Goal: Task Accomplishment & Management: Complete application form

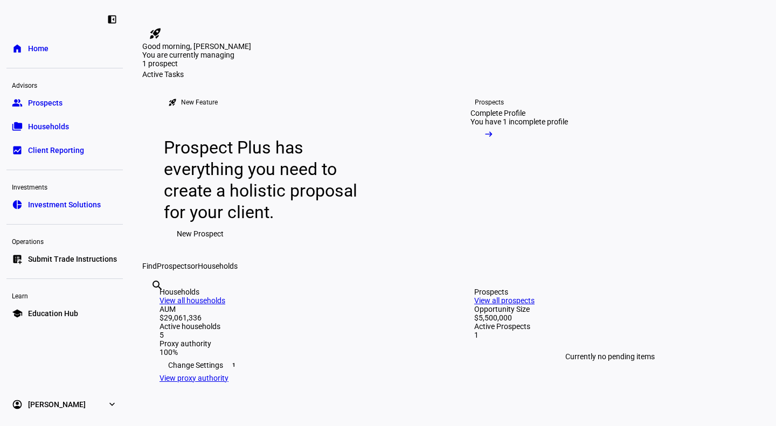
click at [495, 117] on div "Complete Profile" at bounding box center [497, 113] width 55 height 9
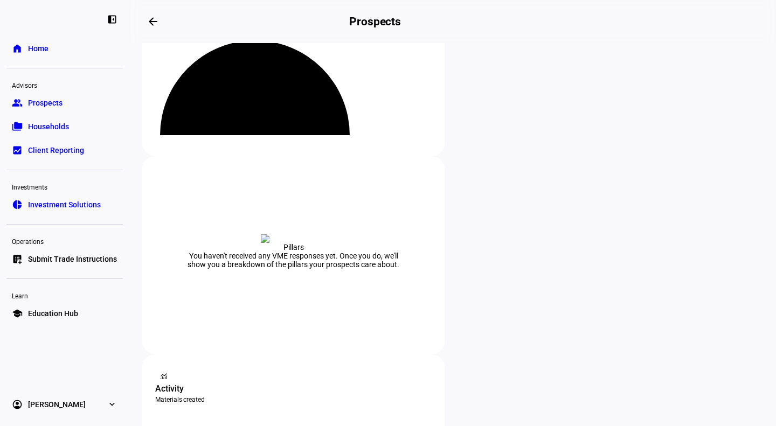
scroll to position [162, 0]
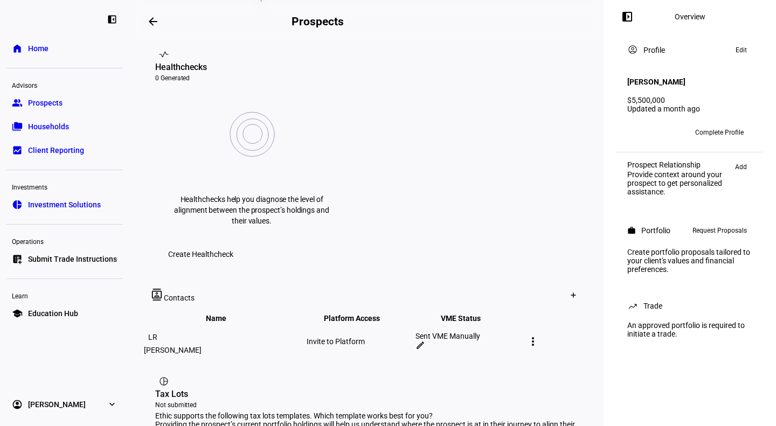
scroll to position [431, 0]
click at [539, 334] on mat-icon "more_vert" at bounding box center [532, 340] width 13 height 13
click at [450, 196] on div at bounding box center [388, 213] width 776 height 426
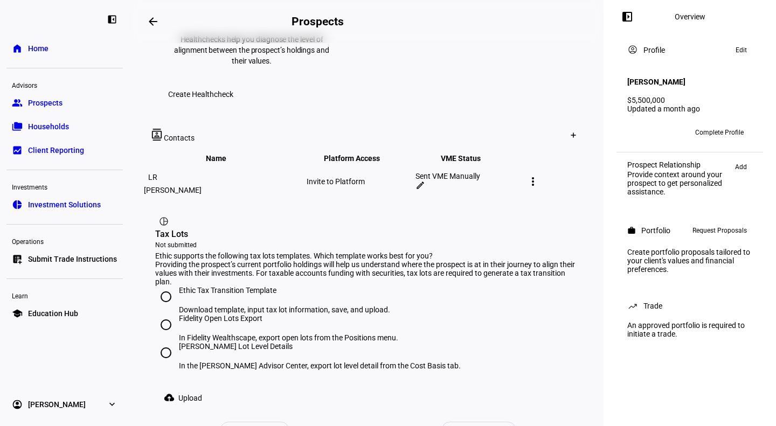
scroll to position [593, 0]
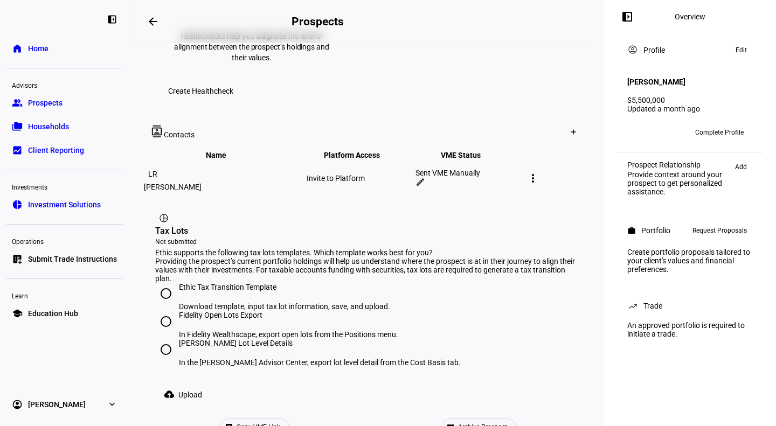
click at [280, 419] on span "Copy VME Link" at bounding box center [258, 427] width 44 height 16
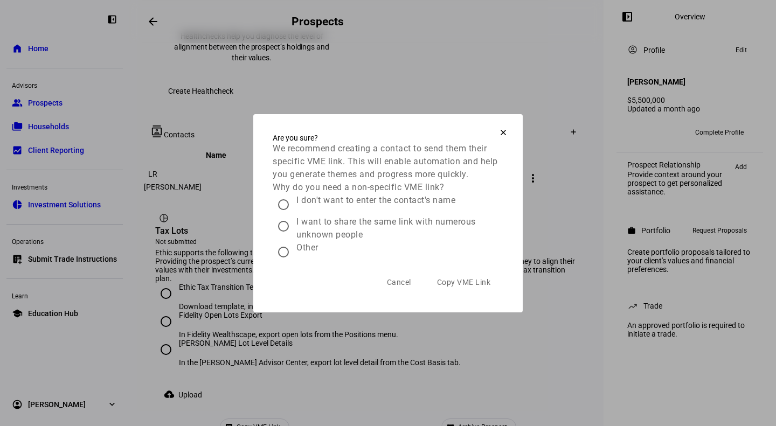
click at [402, 293] on span "Cancel" at bounding box center [399, 282] width 24 height 22
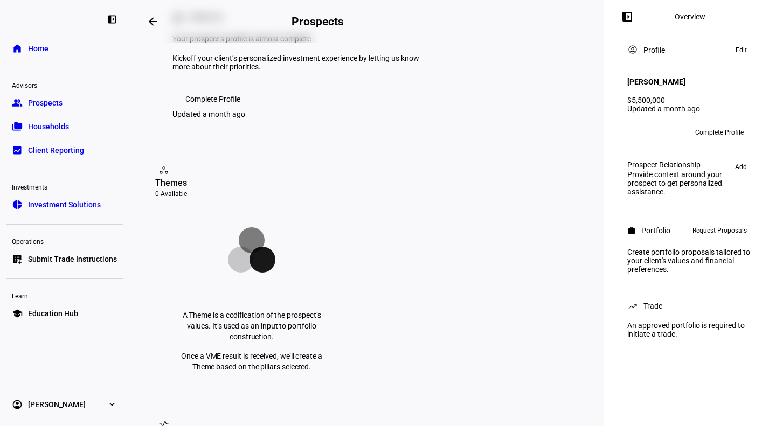
scroll to position [0, 0]
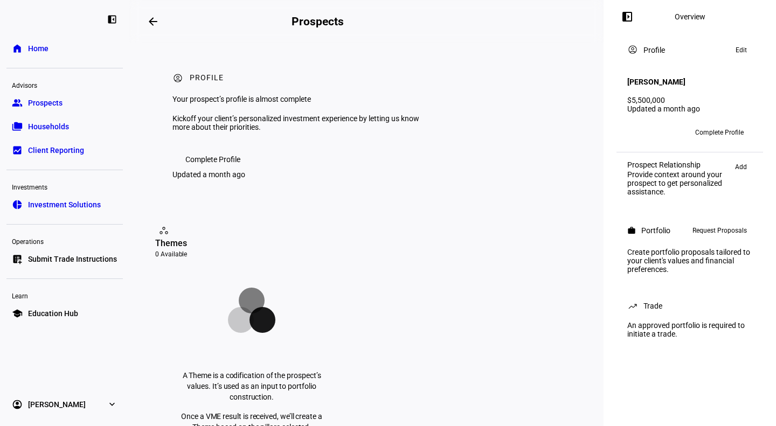
click at [247, 170] on span at bounding box center [212, 160] width 81 height 22
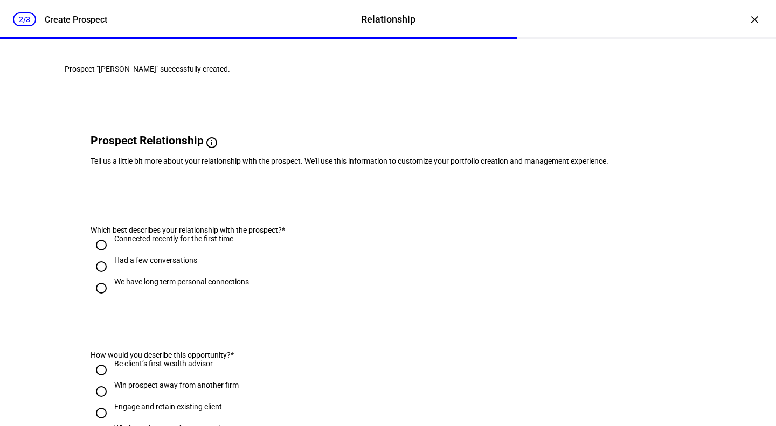
scroll to position [162, 0]
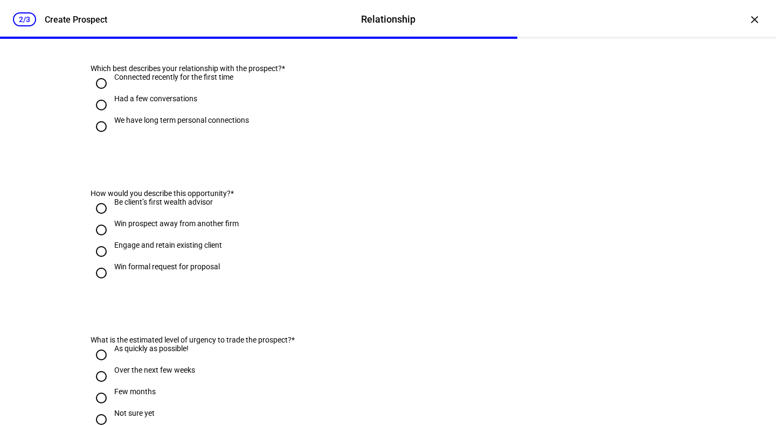
click at [179, 124] on div "We have long term personal connections" at bounding box center [181, 120] width 135 height 9
click at [112, 137] on input "We have long term personal connections" at bounding box center [101, 127] width 22 height 22
radio input "true"
click at [206, 249] on div "Engage and retain existing client" at bounding box center [168, 245] width 108 height 9
click at [112, 262] on input "Engage and retain existing client" at bounding box center [101, 252] width 22 height 22
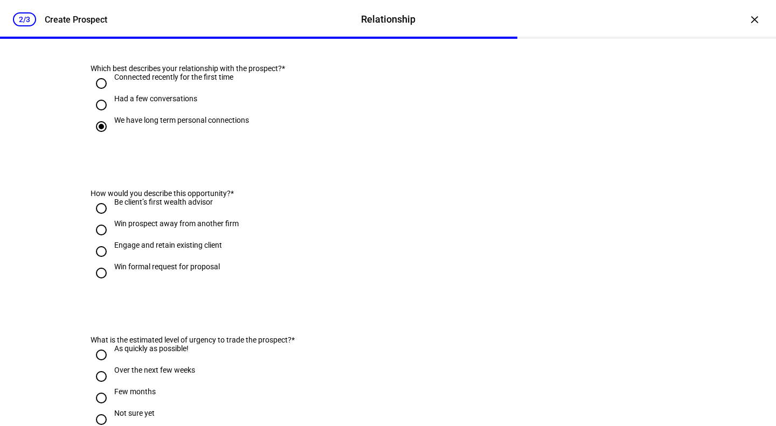
radio input "true"
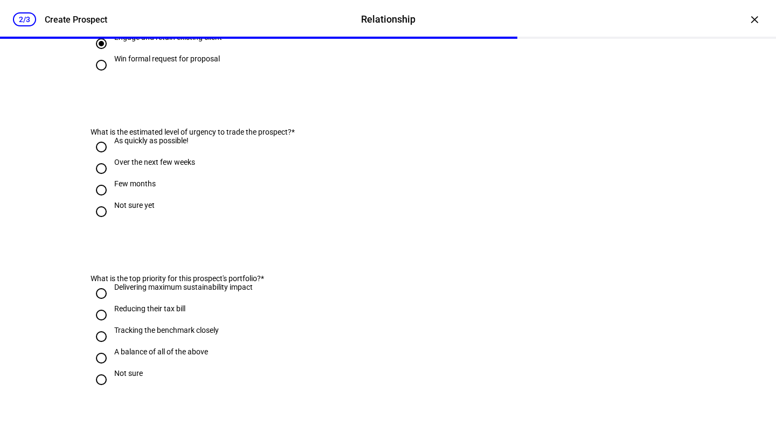
scroll to position [377, 0]
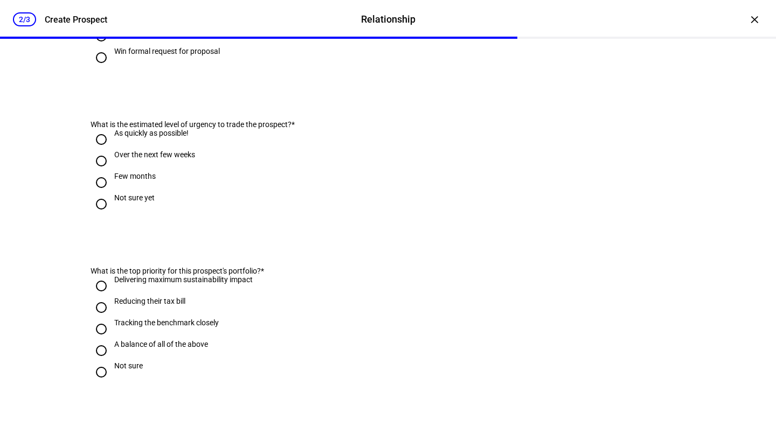
click at [140, 202] on div "Not sure yet" at bounding box center [134, 197] width 40 height 9
click at [112, 215] on input "Not sure yet" at bounding box center [101, 204] width 22 height 22
radio input "true"
click at [136, 180] on div "Few months" at bounding box center [134, 176] width 41 height 9
click at [112, 193] on input "Few months" at bounding box center [101, 183] width 22 height 22
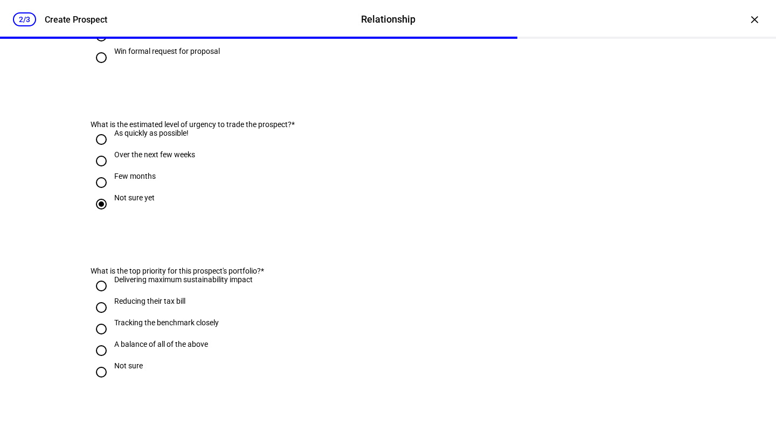
radio input "true"
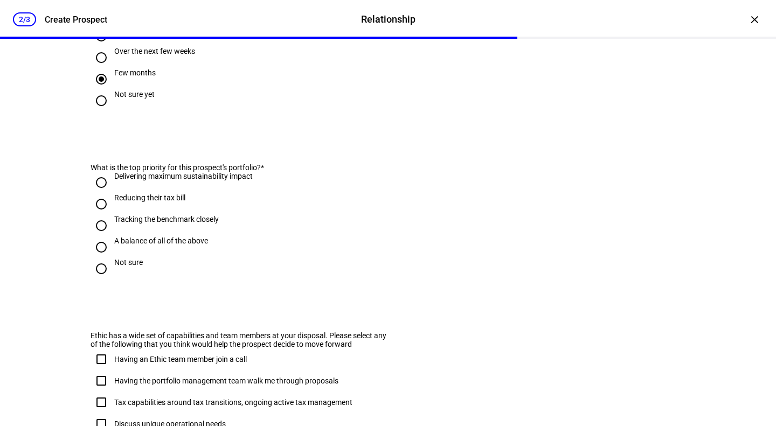
scroll to position [485, 0]
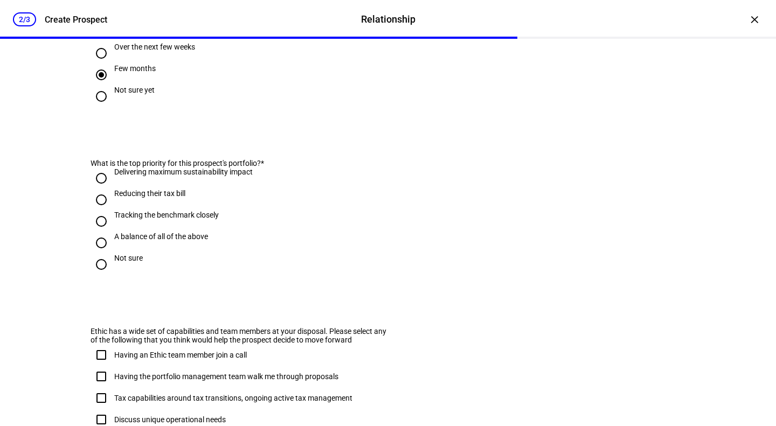
click at [193, 241] on div "A balance of all of the above" at bounding box center [161, 236] width 94 height 9
click at [112, 254] on input "A balance of all of the above" at bounding box center [101, 243] width 22 height 22
radio input "true"
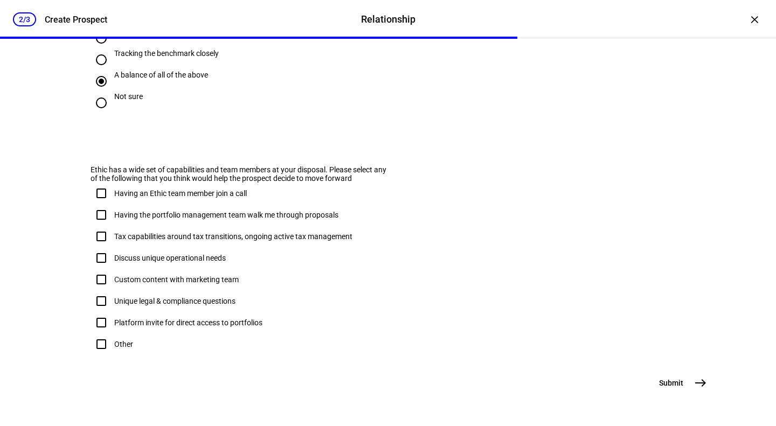
scroll to position [703, 0]
click at [681, 391] on button "Submit east" at bounding box center [681, 383] width 59 height 22
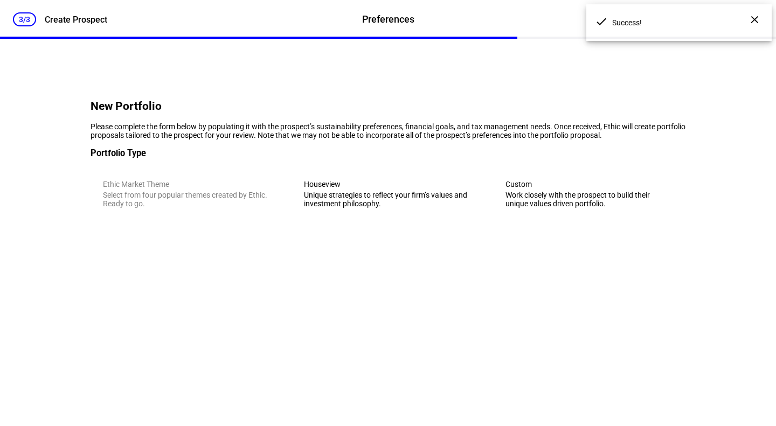
scroll to position [0, 0]
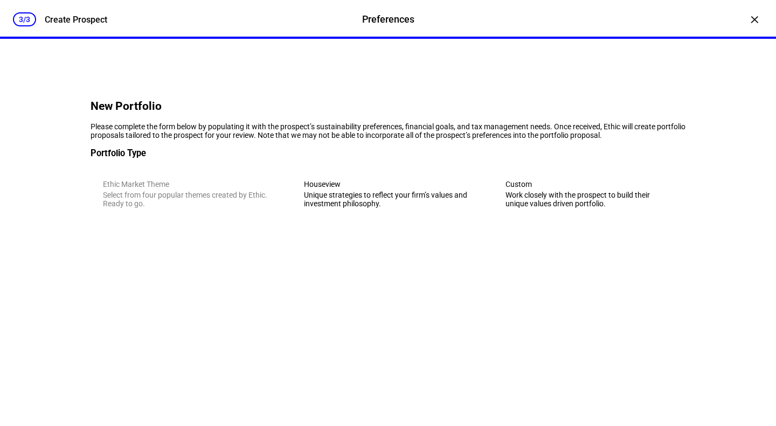
click at [538, 208] on div "Work closely with the prospect to build their unique values driven portfolio." at bounding box center [589, 199] width 168 height 17
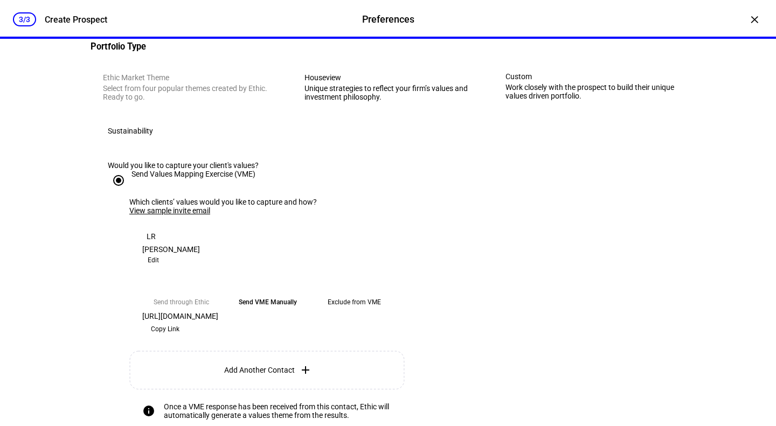
scroll to position [162, 0]
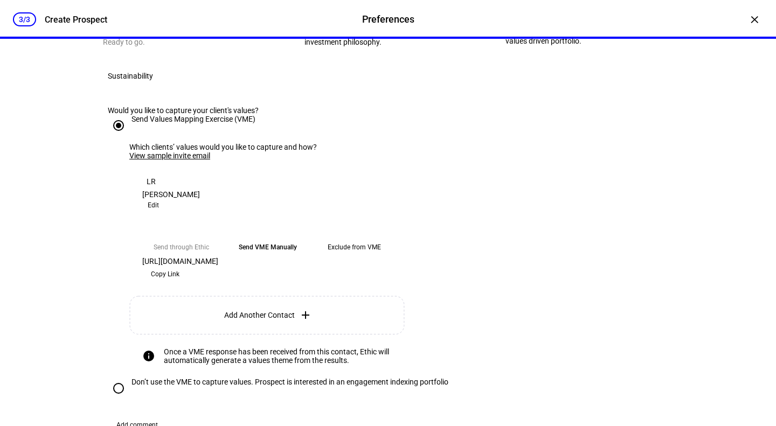
click at [178, 160] on link "View sample invite email" at bounding box center [169, 155] width 81 height 9
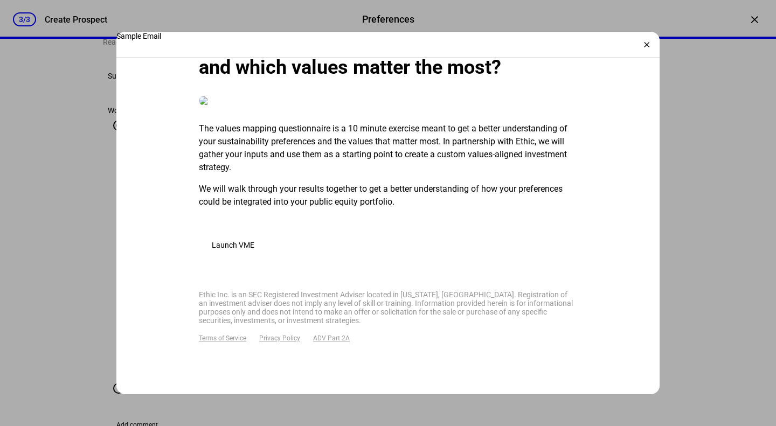
scroll to position [440, 0]
click at [648, 40] on div "×" at bounding box center [646, 44] width 17 height 17
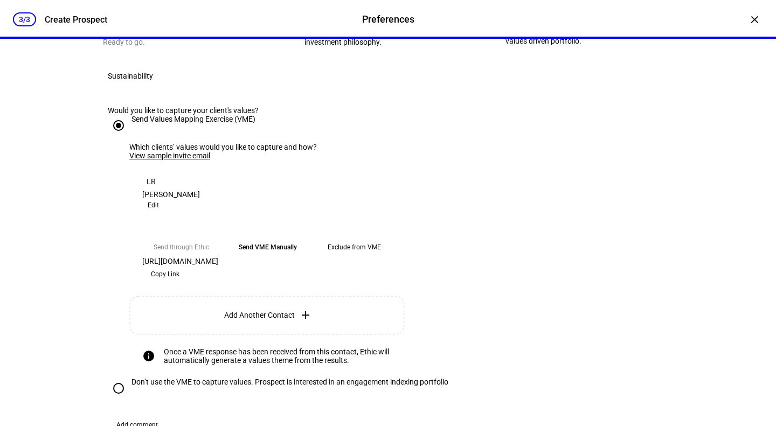
scroll to position [215, 0]
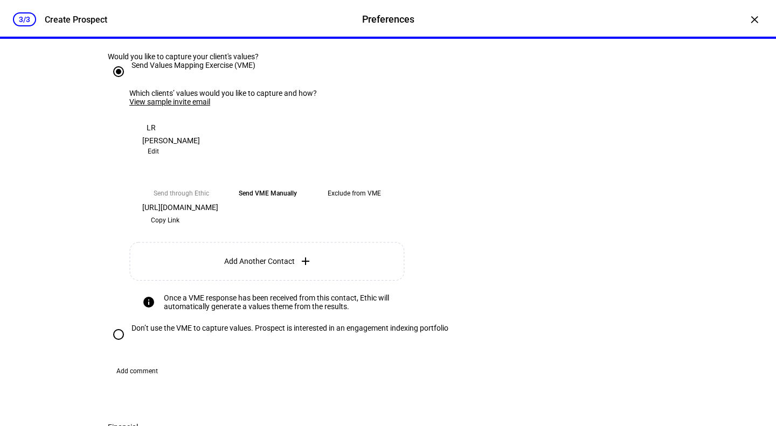
click at [179, 229] on span "Copy Link" at bounding box center [165, 220] width 29 height 17
drag, startPoint x: 327, startPoint y: 298, endPoint x: 139, endPoint y: 309, distance: 188.3
click at [139, 242] on div "Send through Ethic Send VME Manually Exclude from VME Ethic will send an email …" at bounding box center [267, 206] width 277 height 71
copy div "[URL][DOMAIN_NAME]"
